Goal: Information Seeking & Learning: Learn about a topic

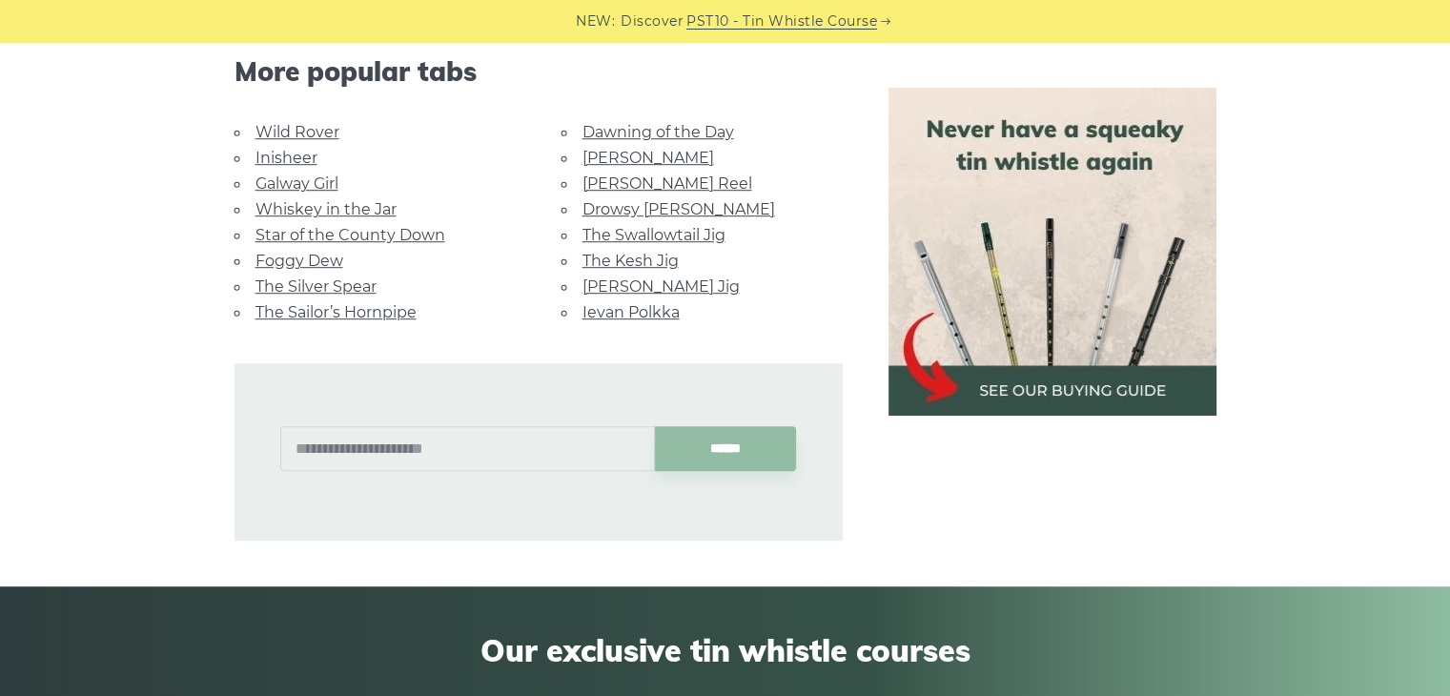
scroll to position [1212, 0]
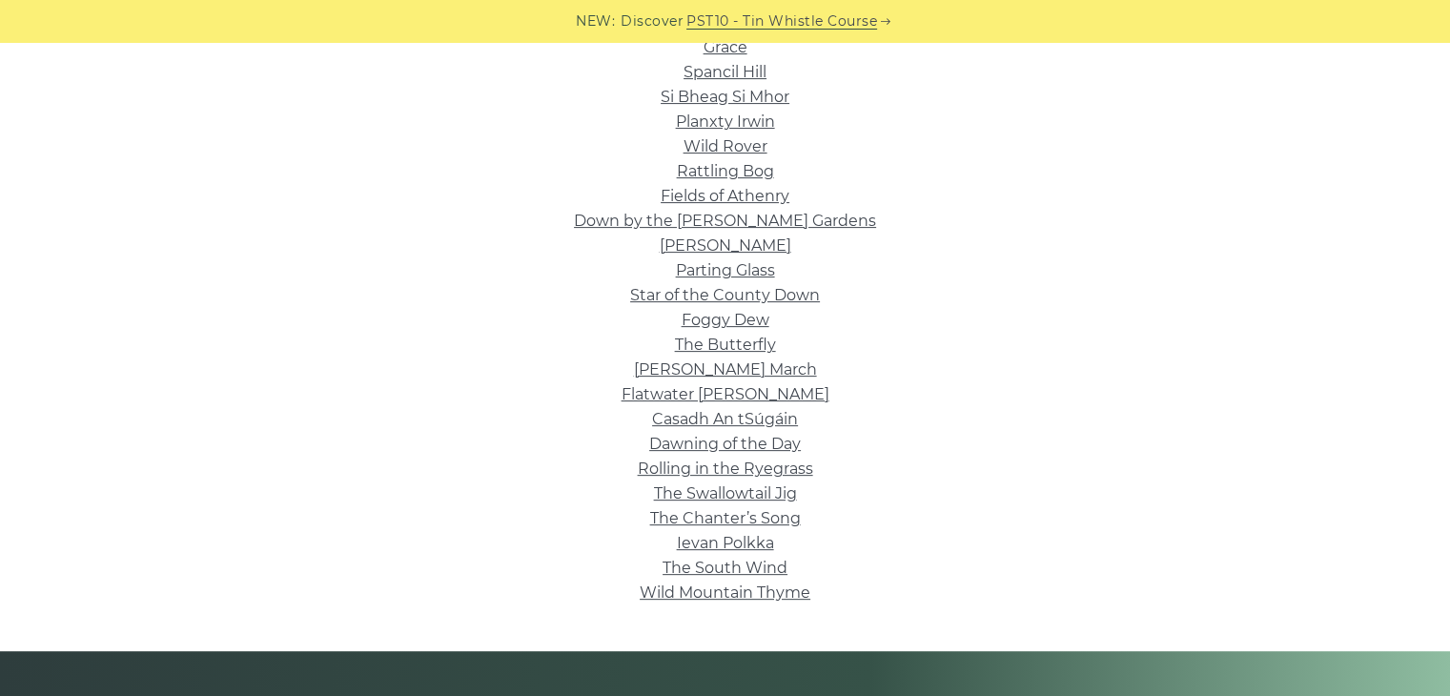
scroll to position [537, 0]
click at [711, 272] on link "Parting Glass" at bounding box center [725, 269] width 99 height 18
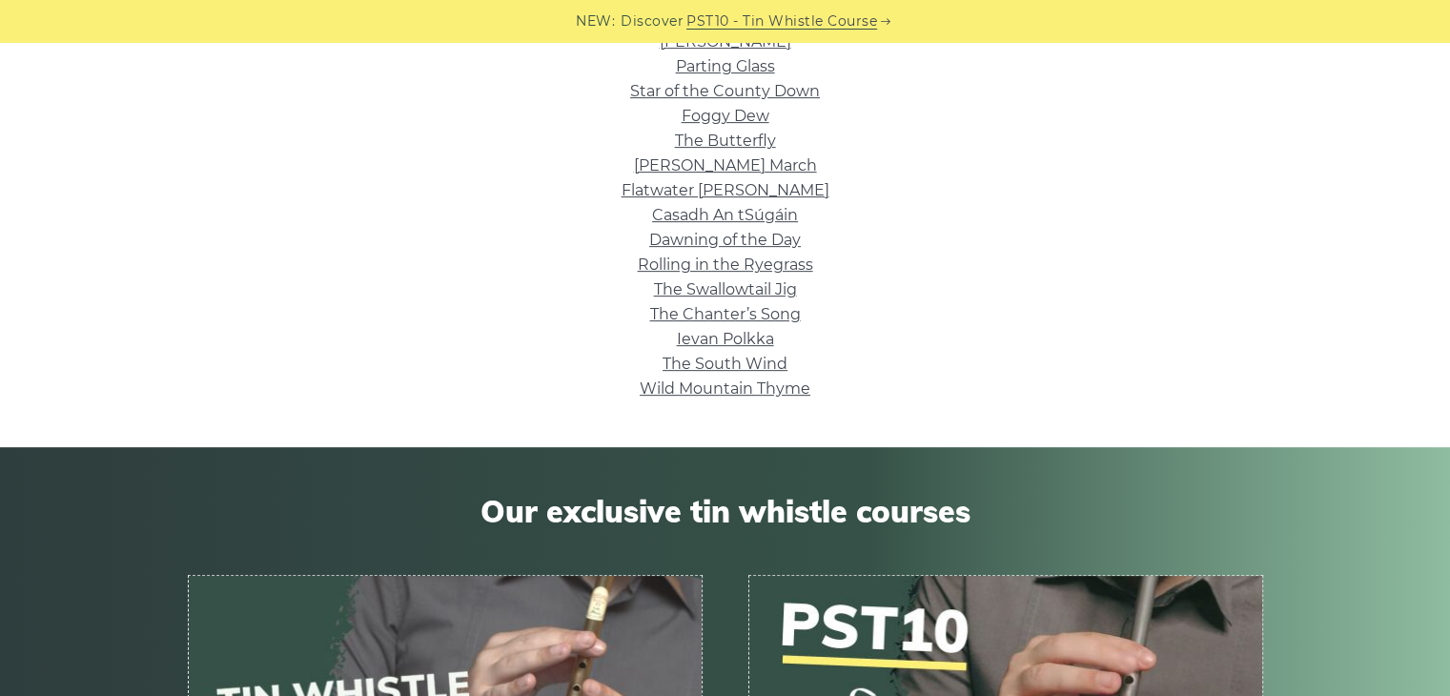
scroll to position [0, 0]
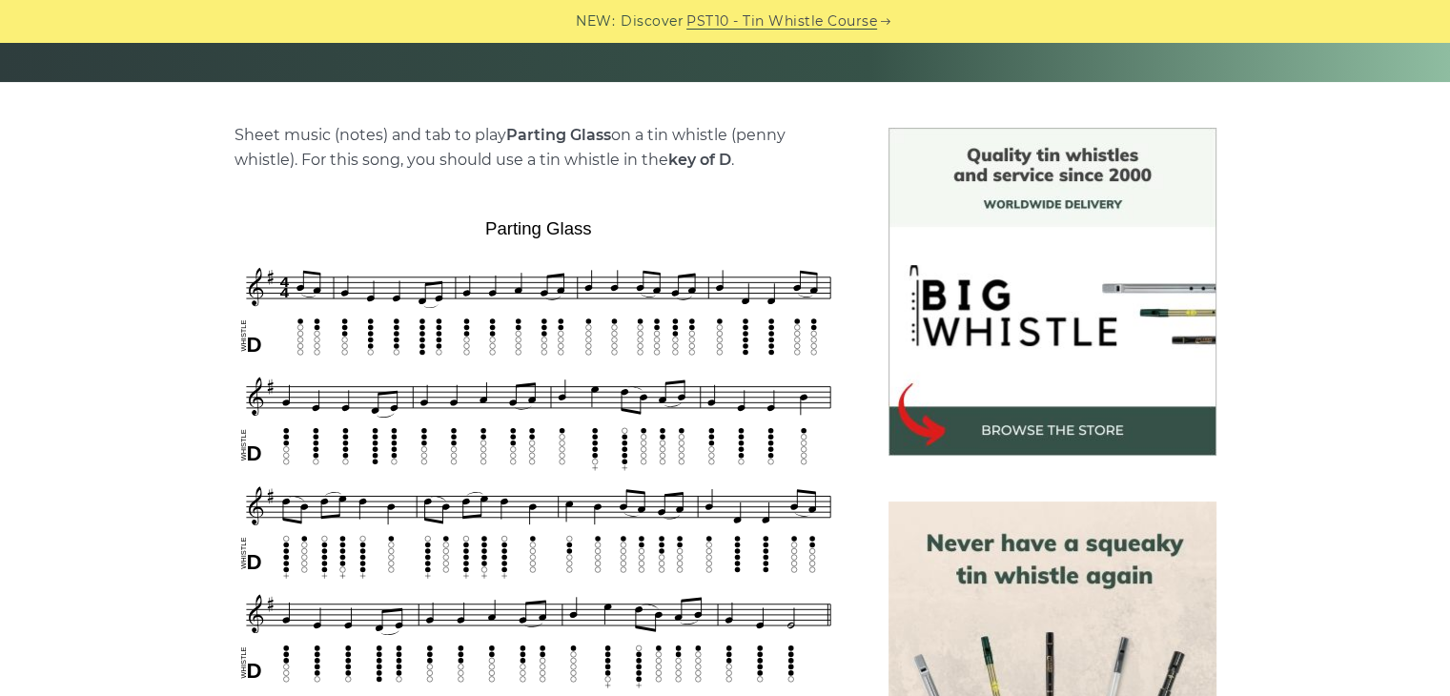
scroll to position [481, 0]
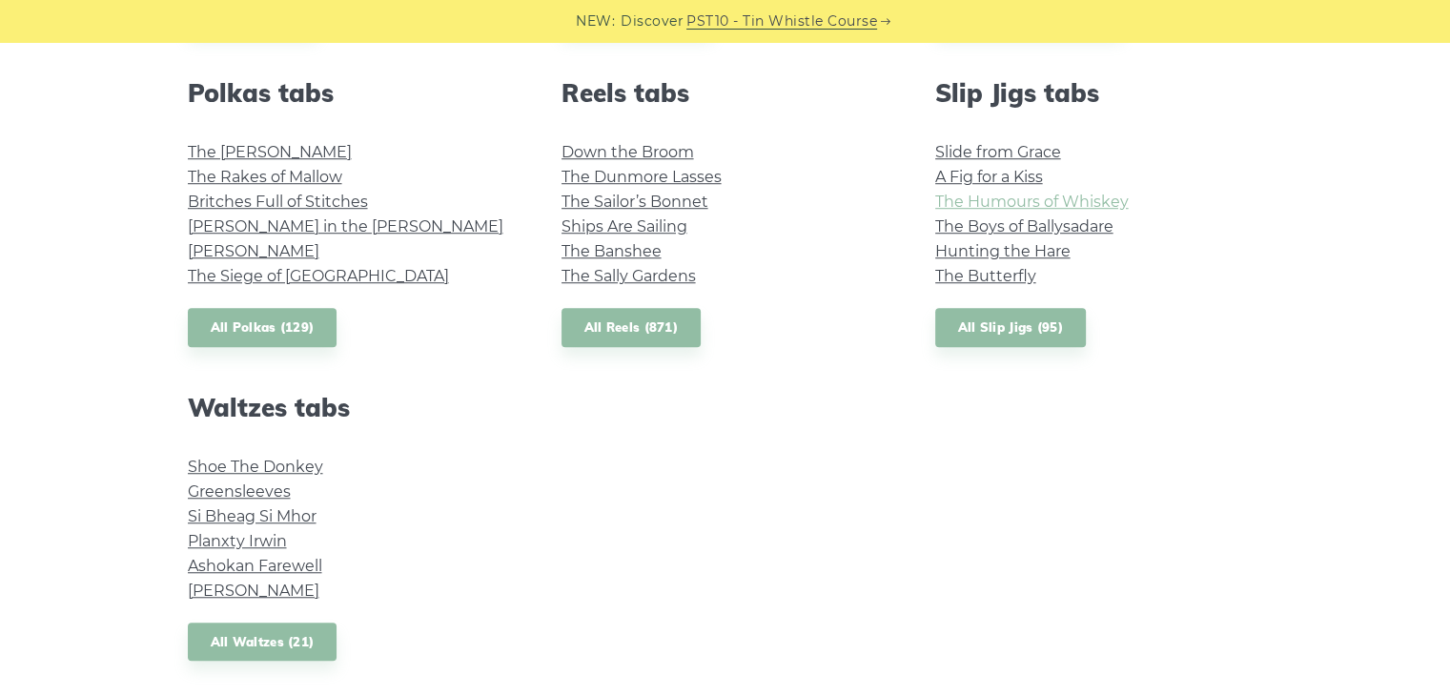
scroll to position [1373, 0]
click at [274, 652] on link "All Waltzes (21)" at bounding box center [263, 641] width 150 height 39
click at [670, 323] on link "All Reels (871)" at bounding box center [632, 326] width 140 height 39
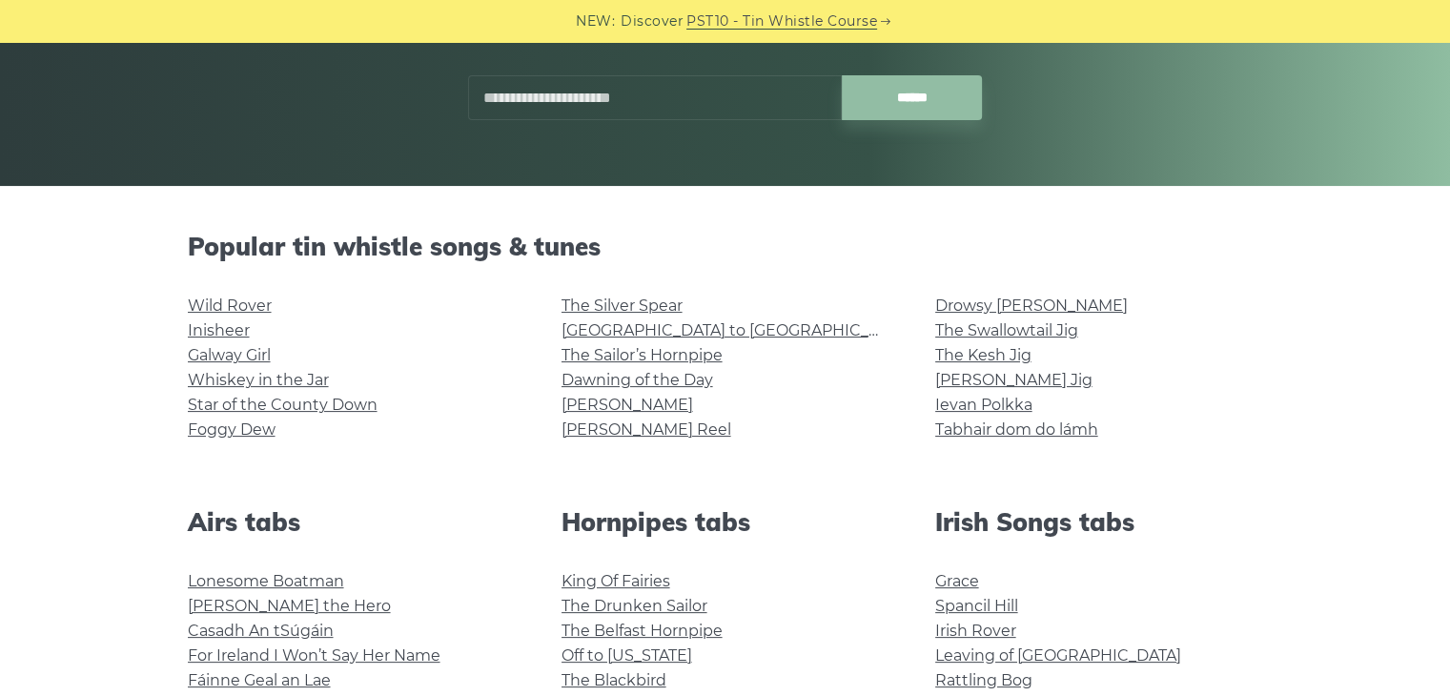
scroll to position [553, 0]
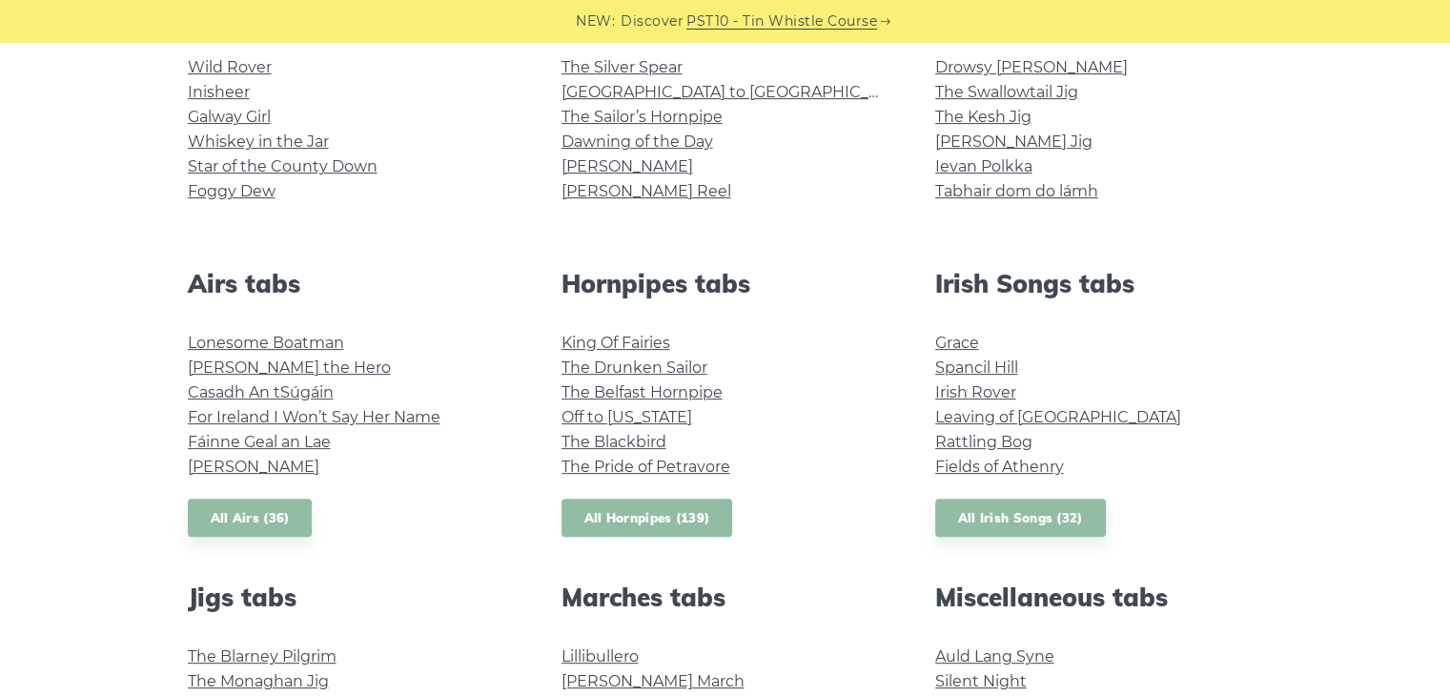
click at [627, 520] on link "All Hornpipes (139)" at bounding box center [648, 518] width 172 height 39
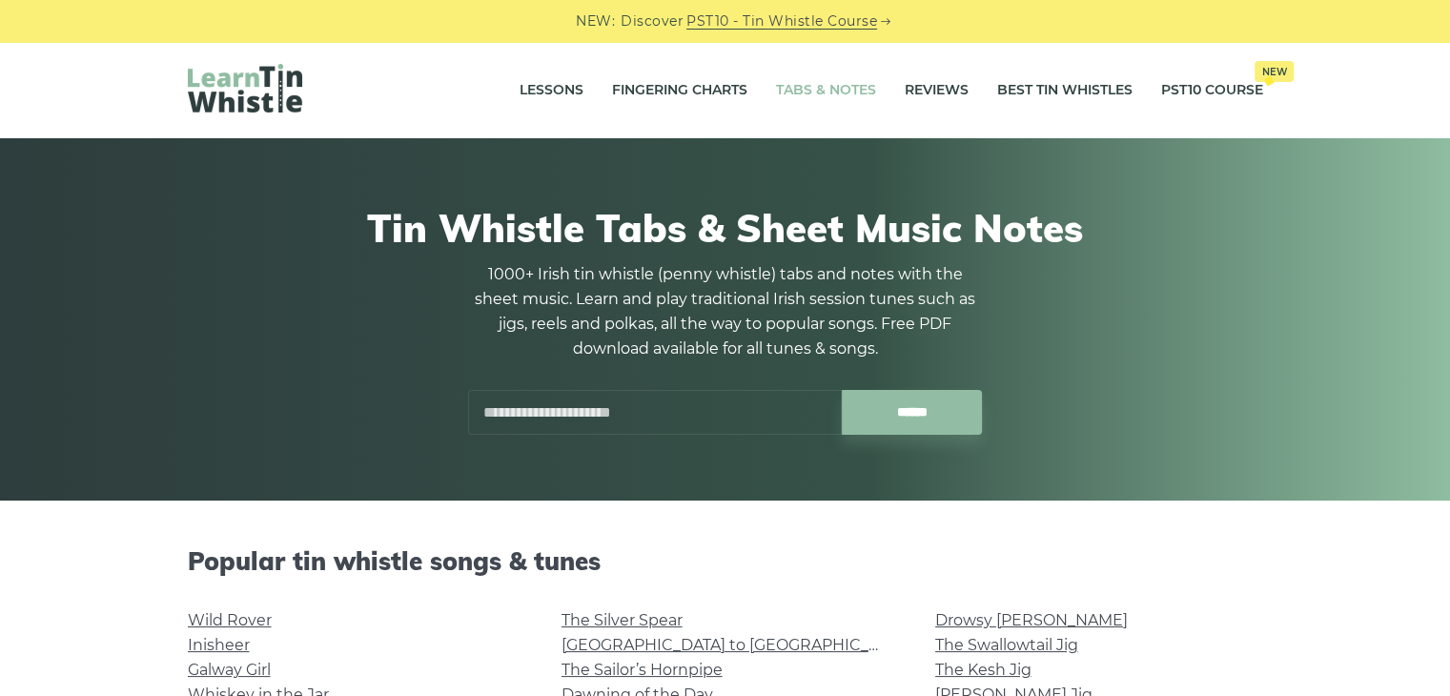
click at [523, 421] on input "text" at bounding box center [655, 412] width 374 height 45
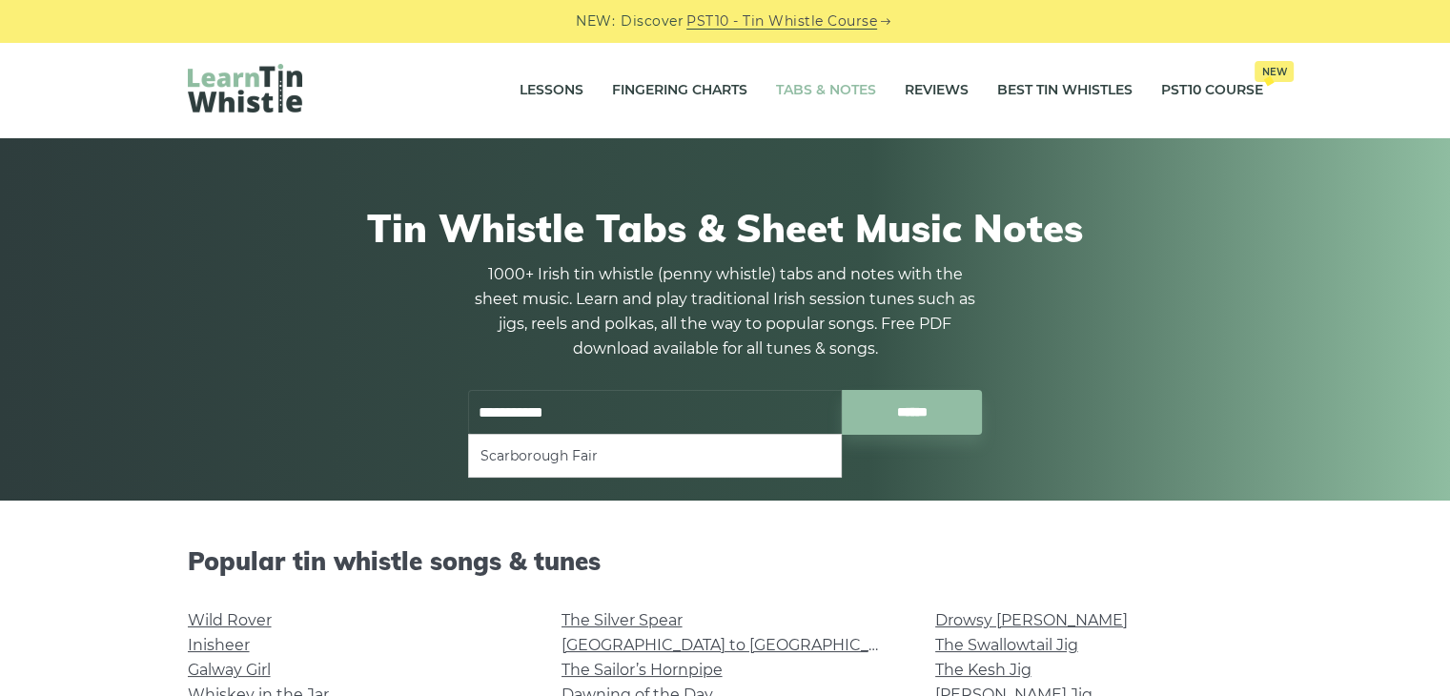
click at [842, 390] on input "******" at bounding box center [912, 412] width 140 height 45
click at [510, 459] on li "Scarborough Fair" at bounding box center [655, 456] width 349 height 23
type input "**********"
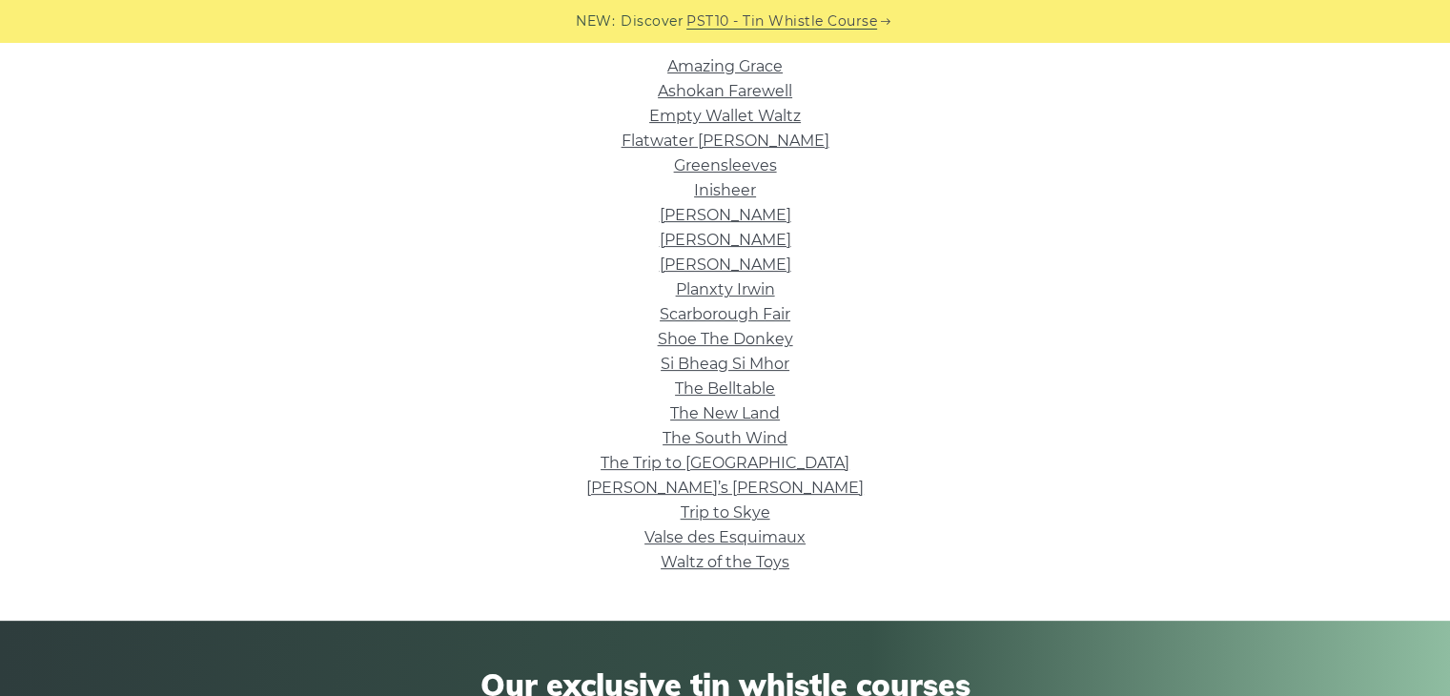
scroll to position [491, 0]
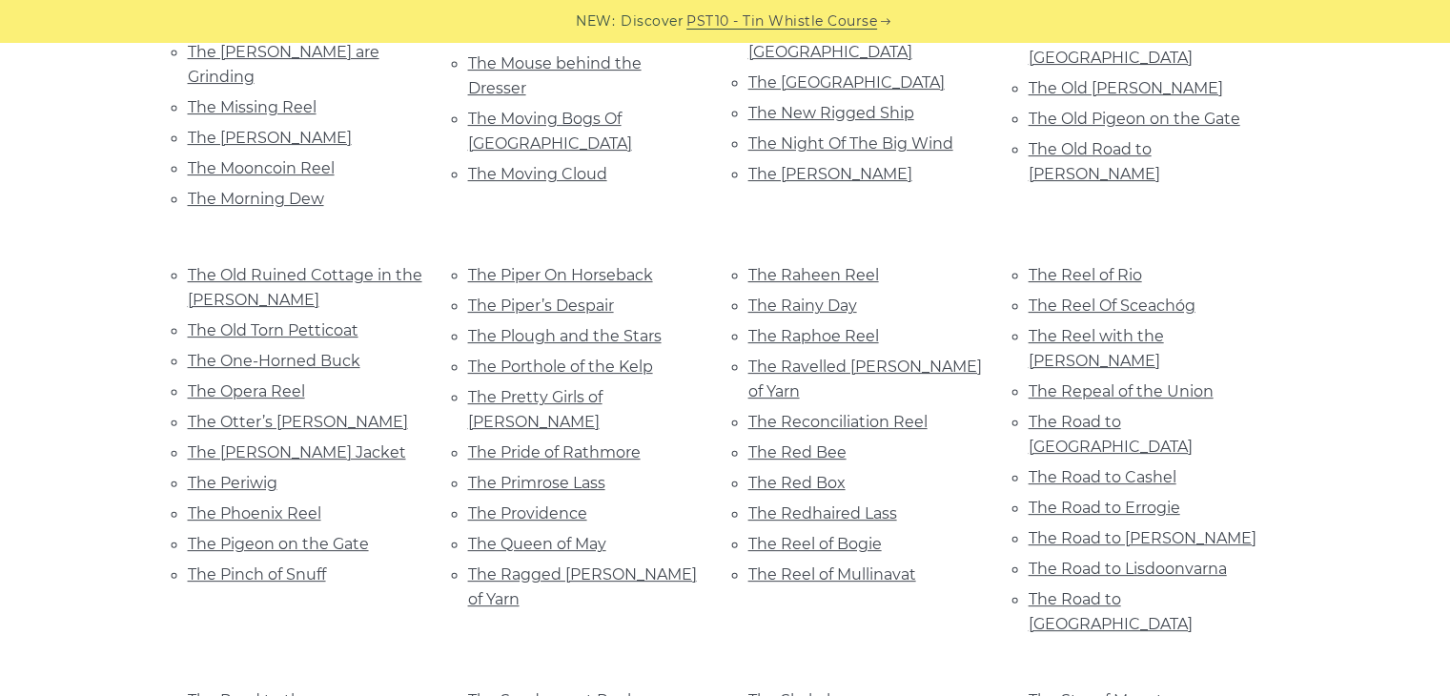
scroll to position [7530, 0]
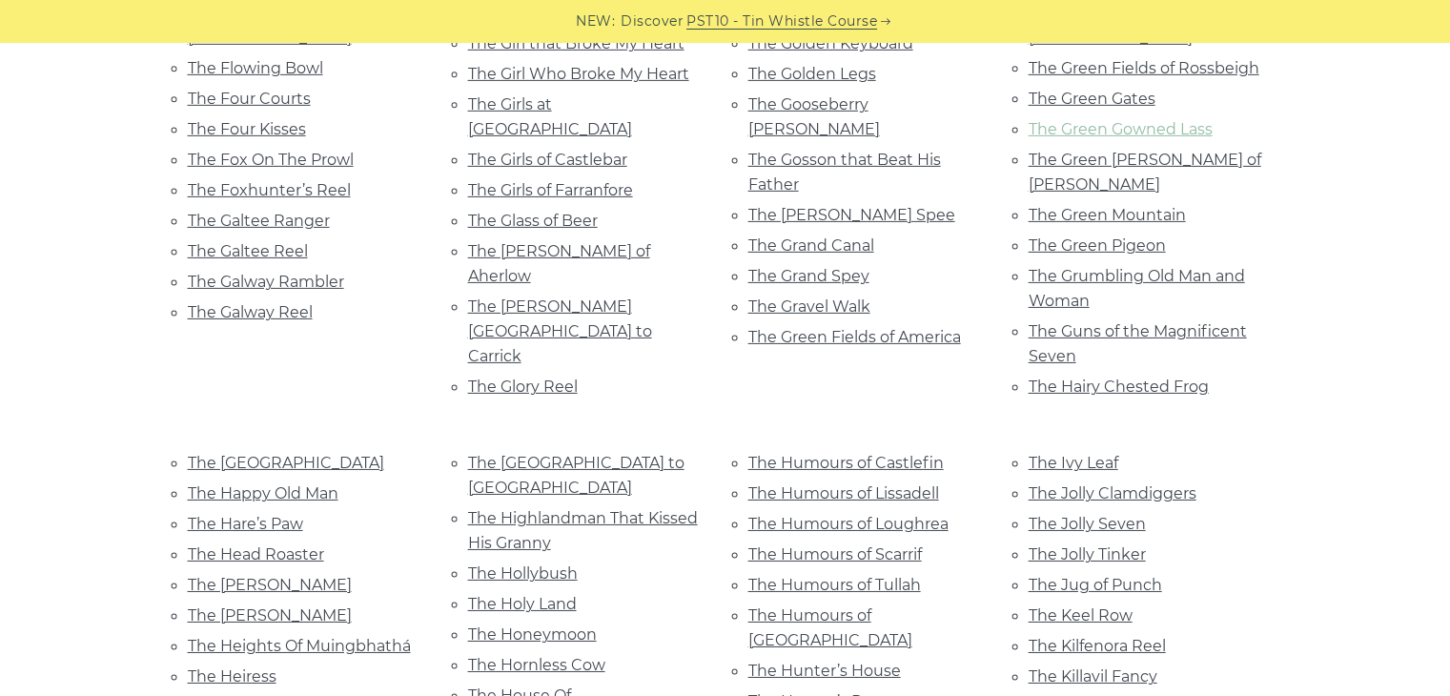
scroll to position [6630, 0]
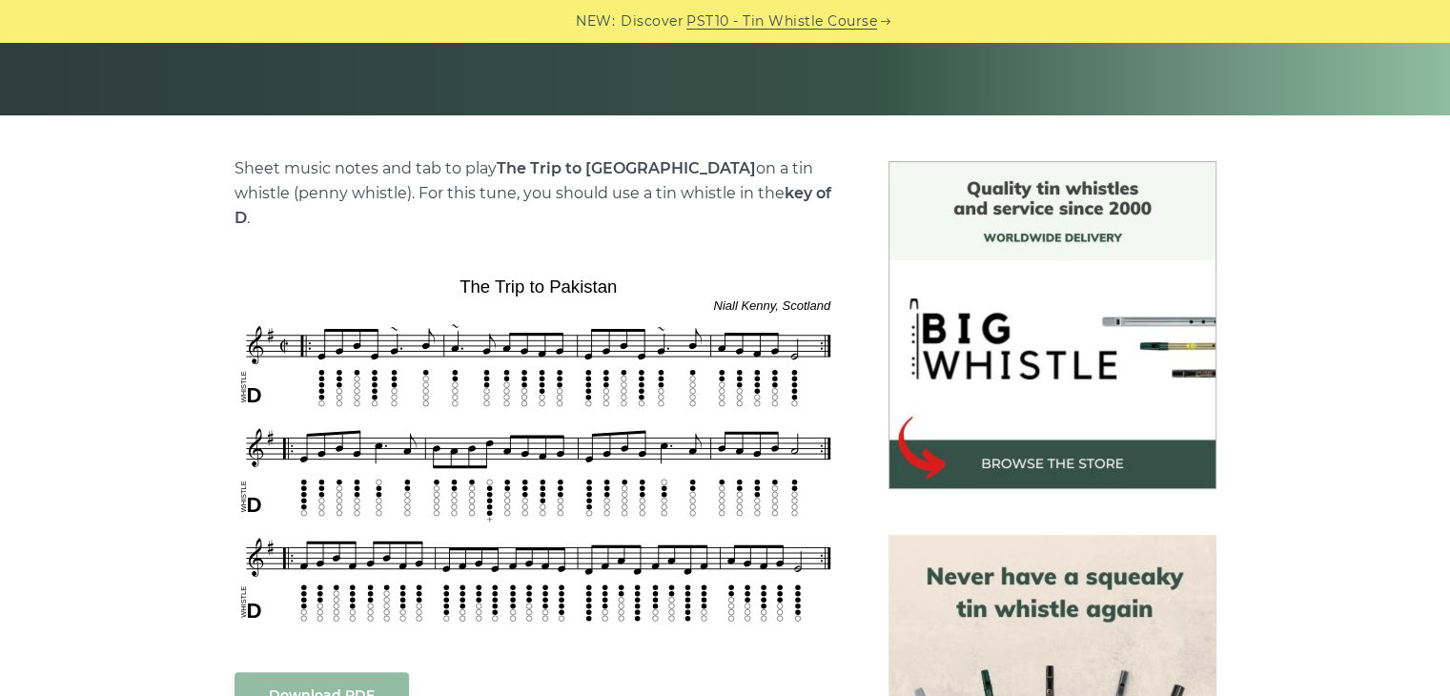
scroll to position [384, 0]
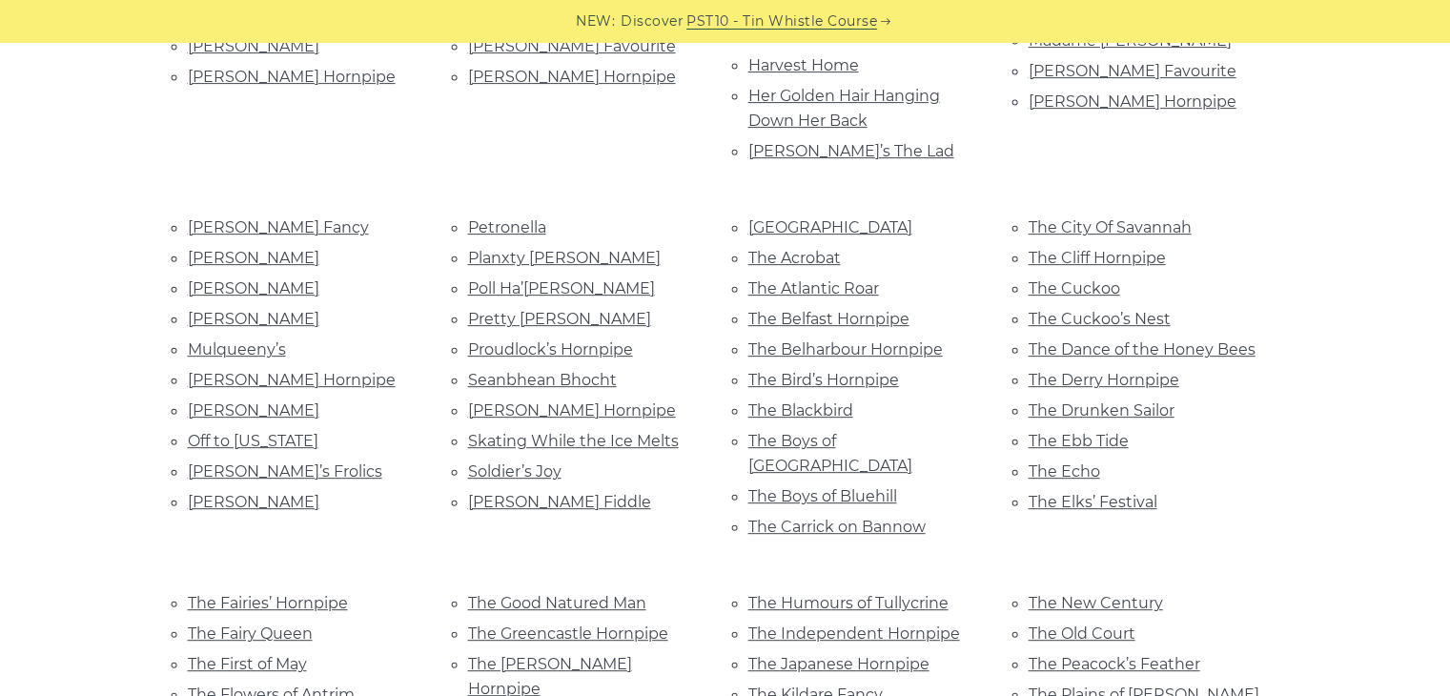
scroll to position [685, 0]
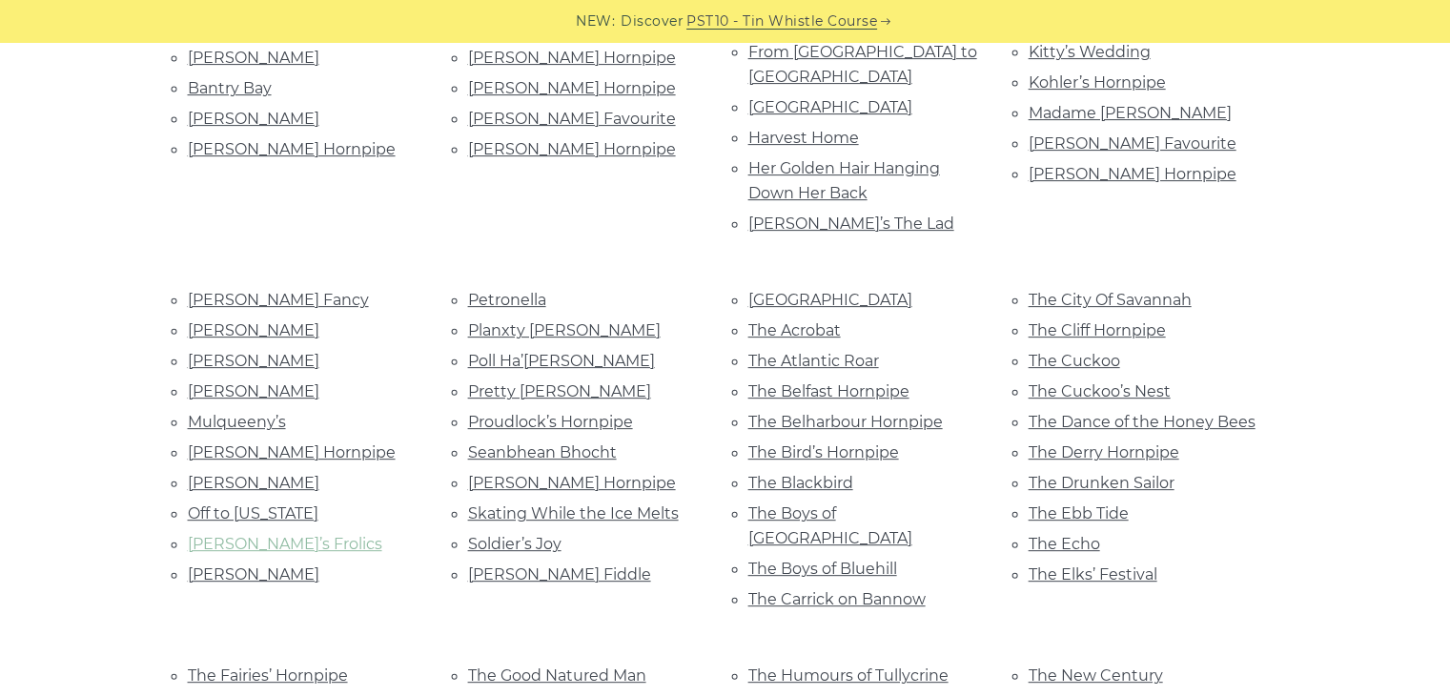
click at [301, 535] on link "[PERSON_NAME]’s Frolics" at bounding box center [285, 544] width 195 height 18
click at [847, 413] on link "The Belharbour Hornpipe" at bounding box center [846, 422] width 195 height 18
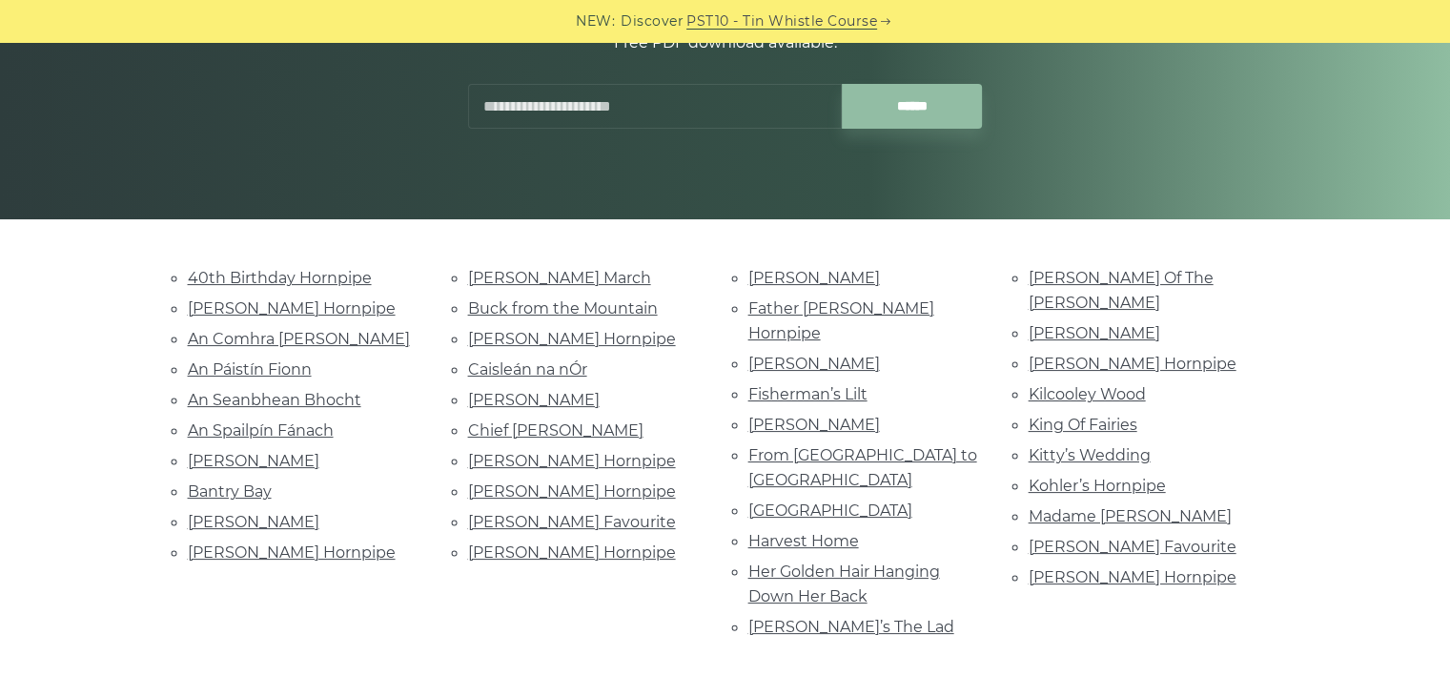
scroll to position [243, 0]
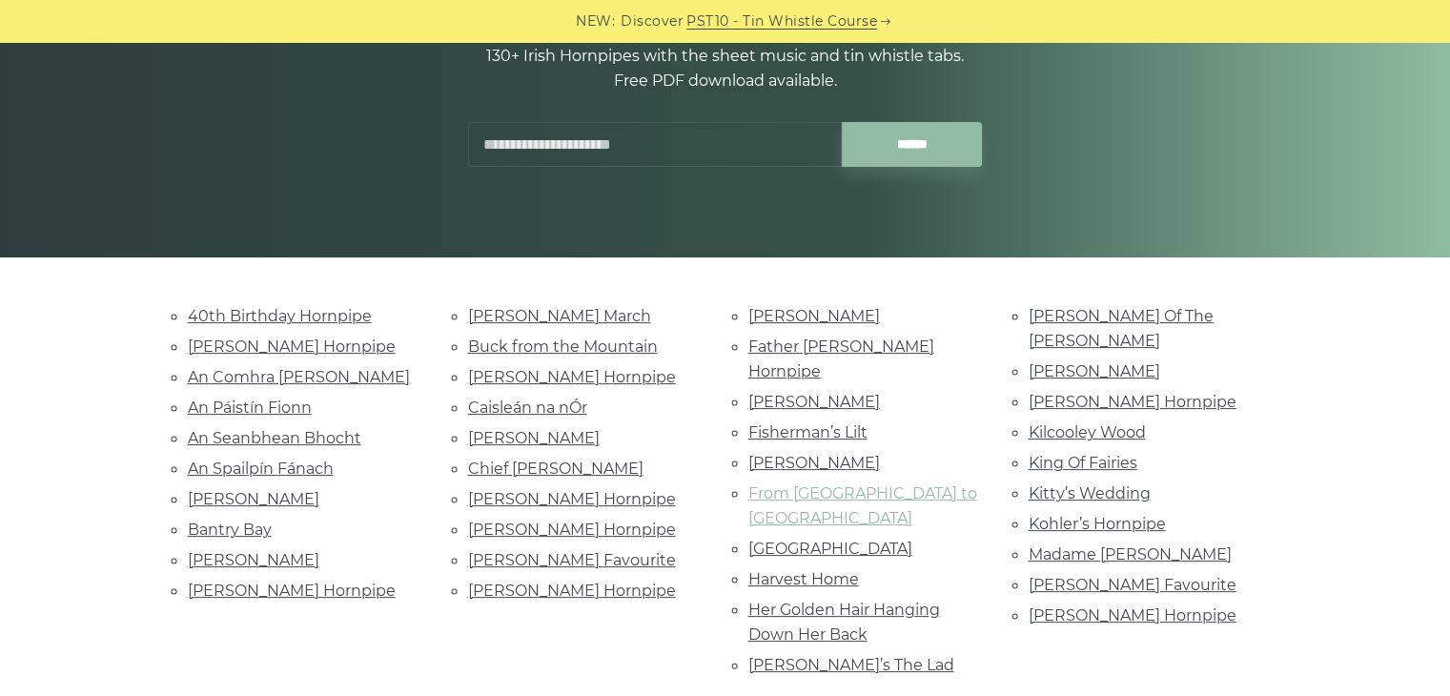
click at [816, 484] on link "From [GEOGRAPHIC_DATA] to [GEOGRAPHIC_DATA]" at bounding box center [863, 505] width 229 height 43
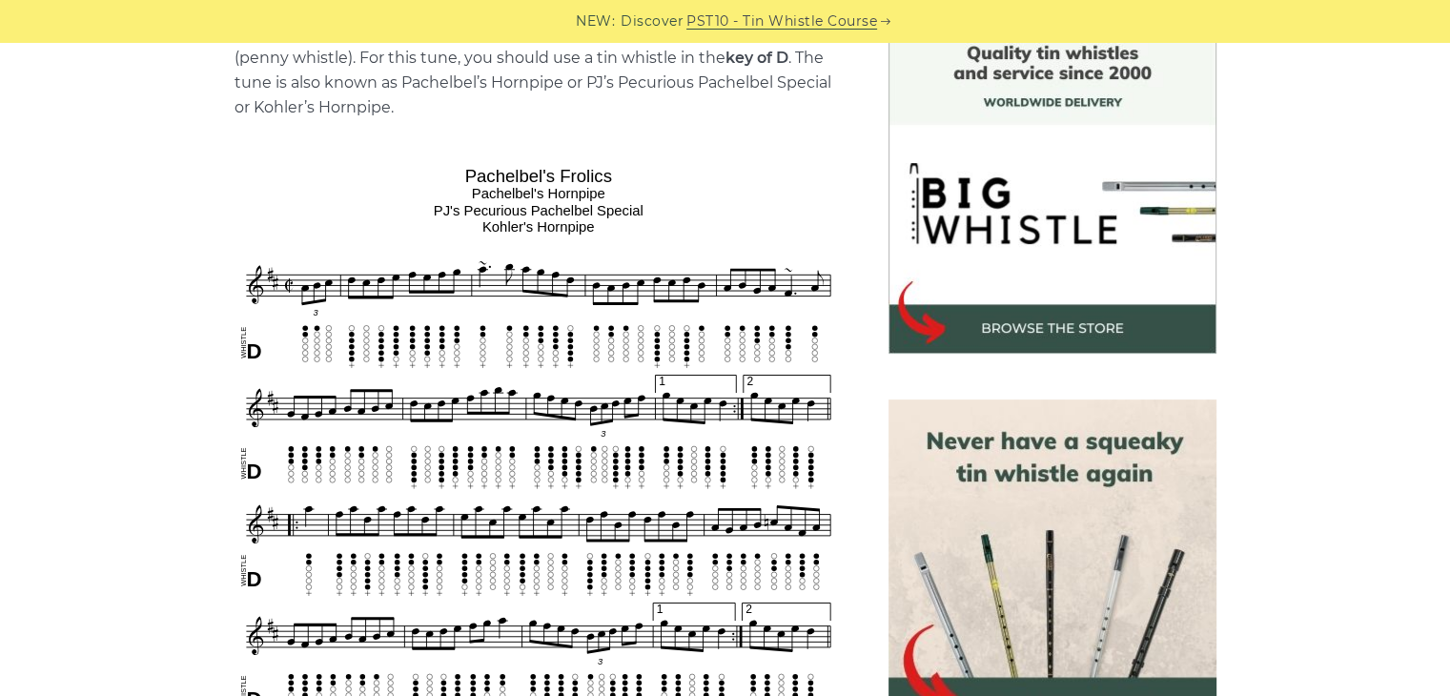
scroll to position [519, 0]
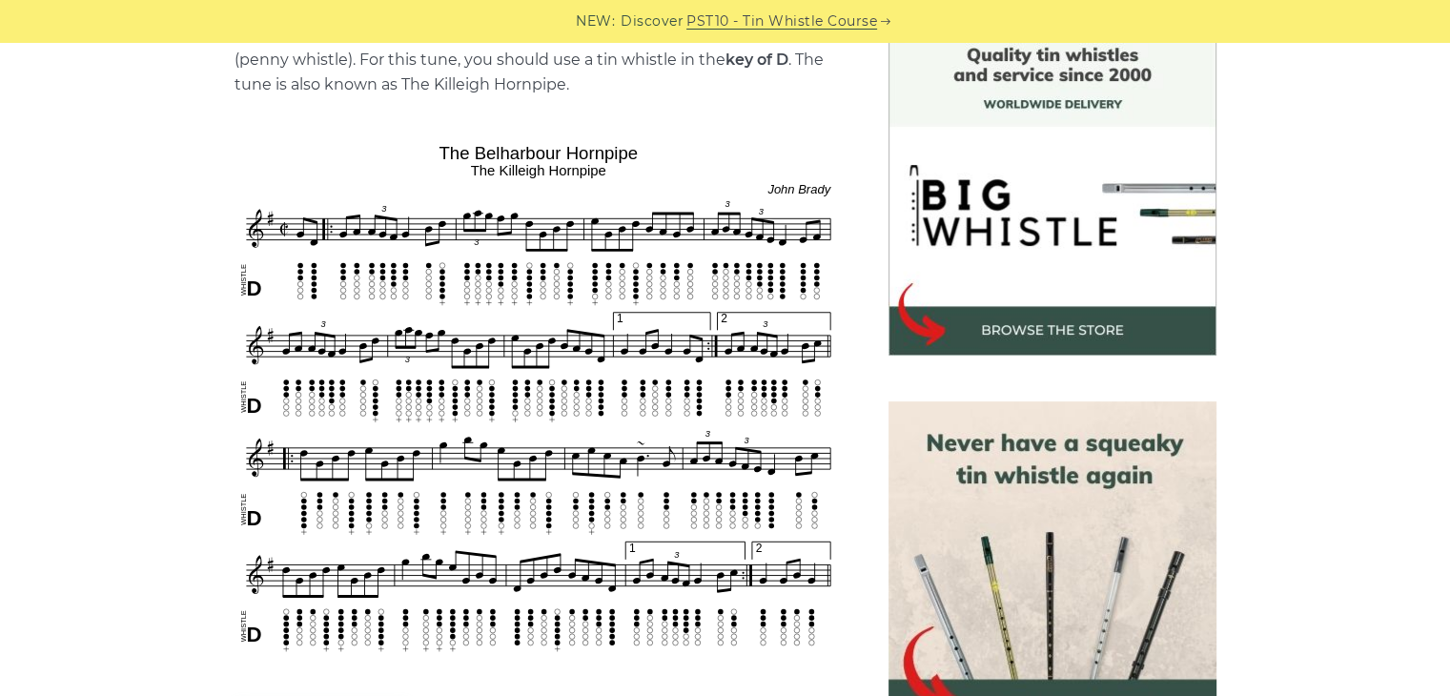
scroll to position [519, 0]
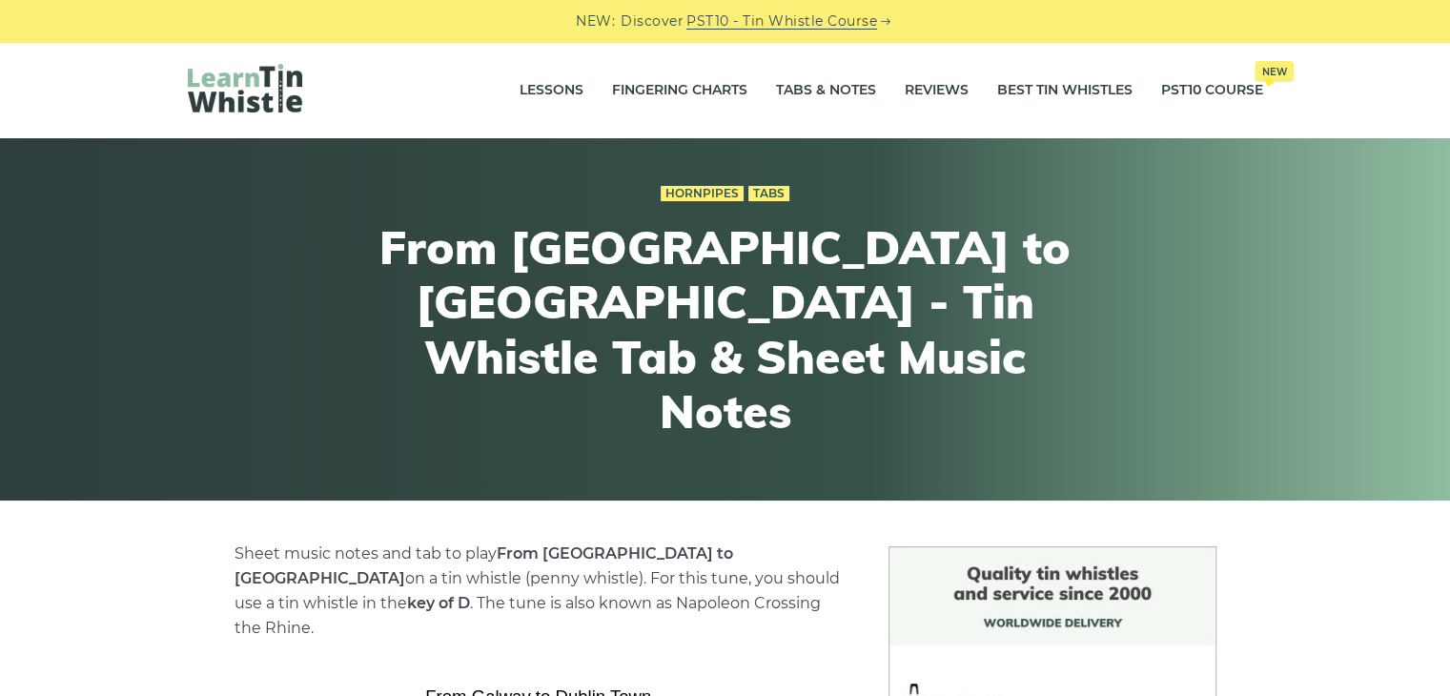
click at [201, 149] on div "Hornpipes Tabs From Galway to Dublin Town - Tin Whistle Tab & Sheet Music Notes" at bounding box center [725, 319] width 1450 height 362
click at [233, 115] on div at bounding box center [367, 90] width 359 height 52
click at [250, 103] on img at bounding box center [245, 88] width 114 height 49
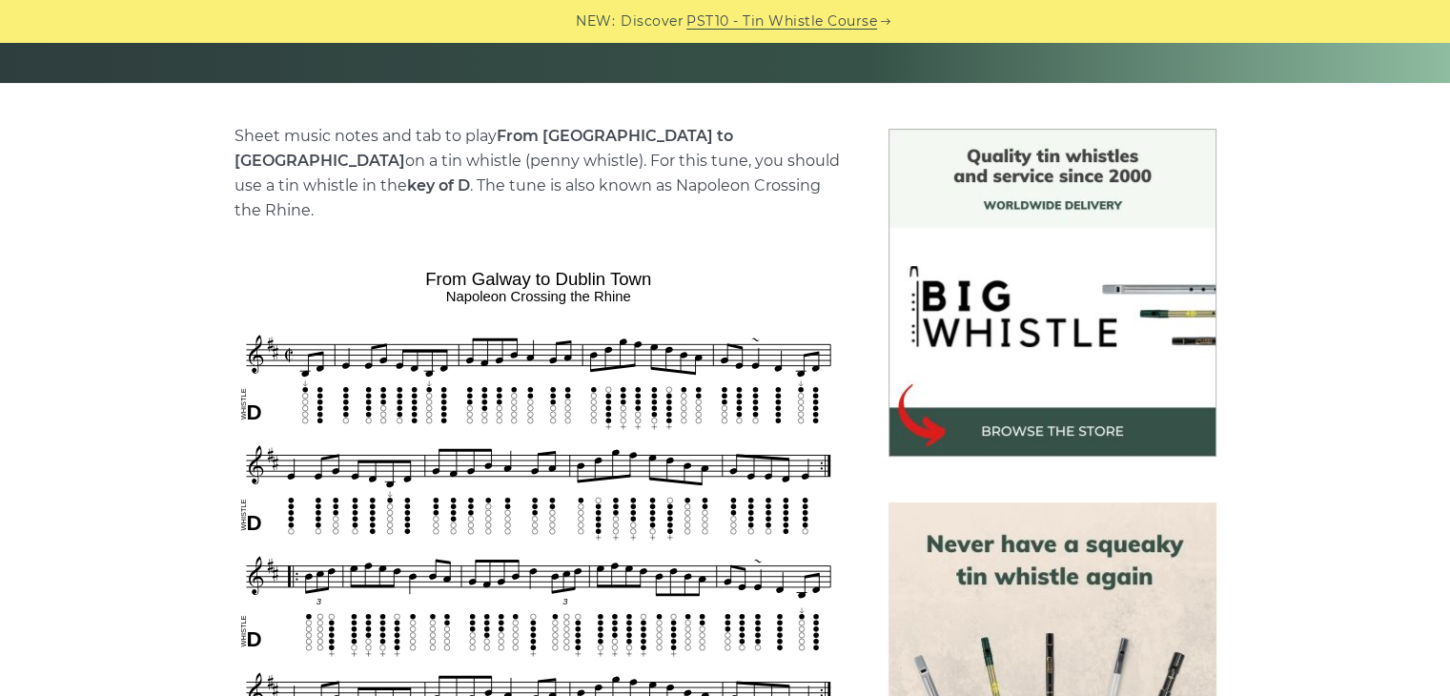
scroll to position [416, 0]
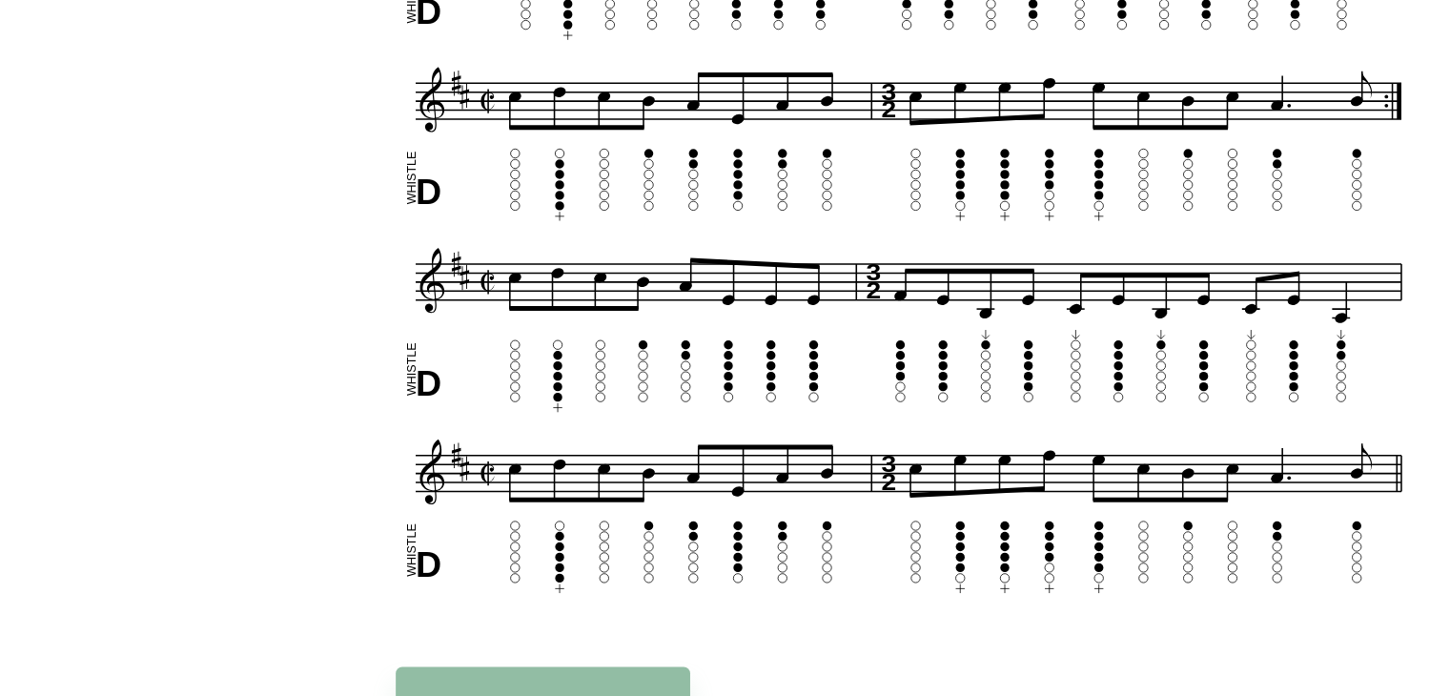
scroll to position [697, 0]
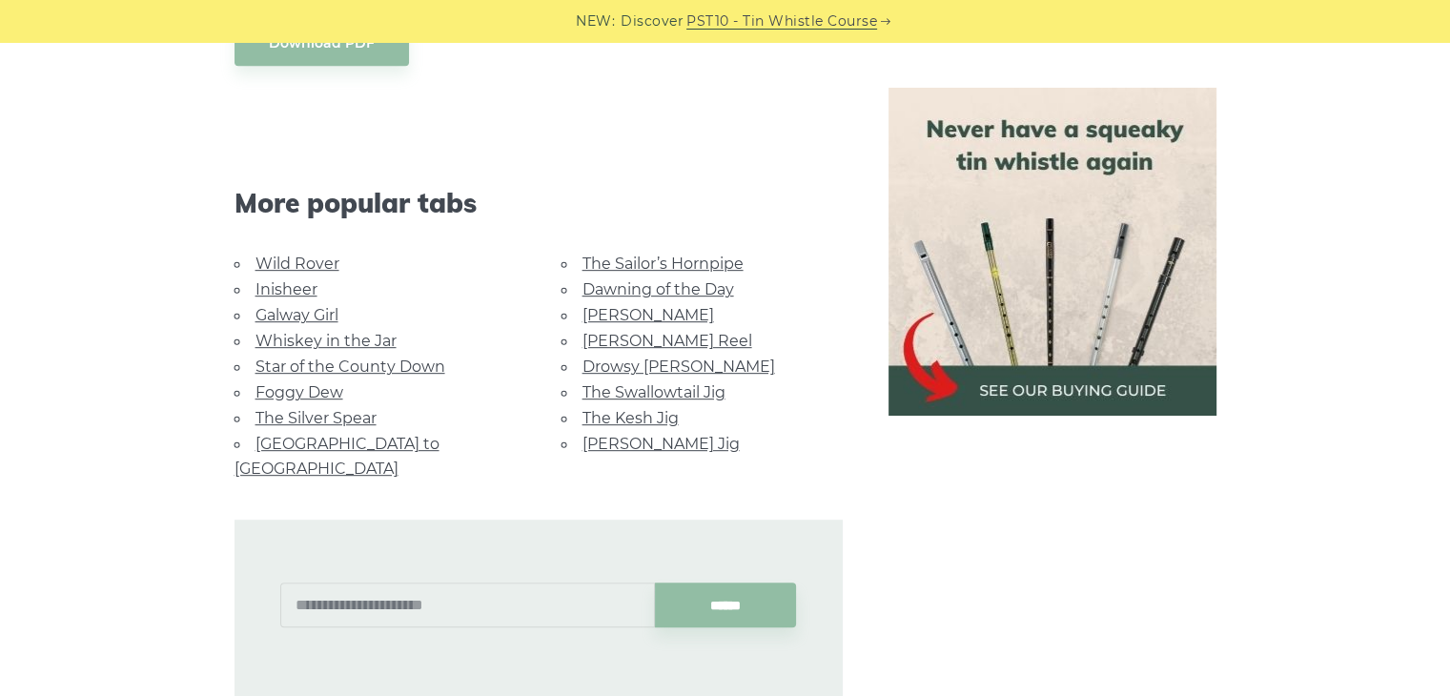
scroll to position [869, 0]
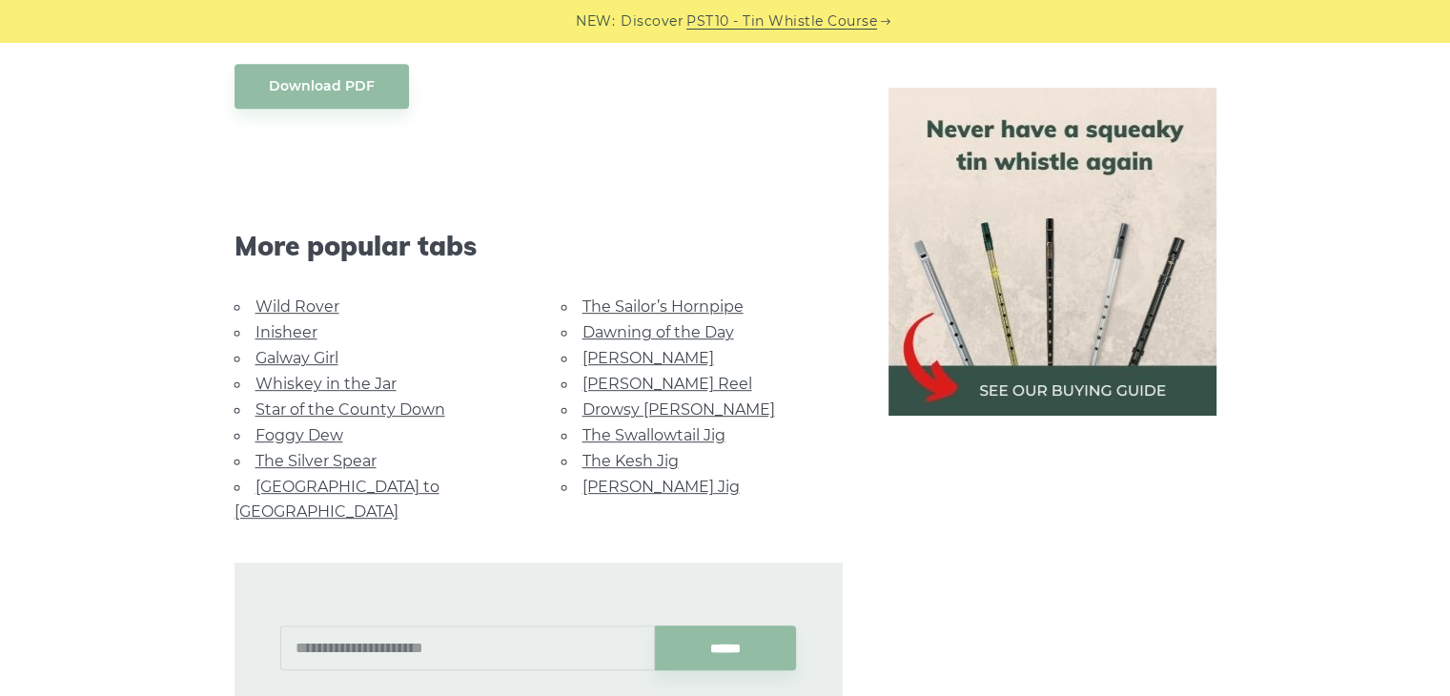
click at [292, 428] on link "Foggy Dew" at bounding box center [300, 435] width 88 height 18
